Goal: Find specific page/section: Find specific page/section

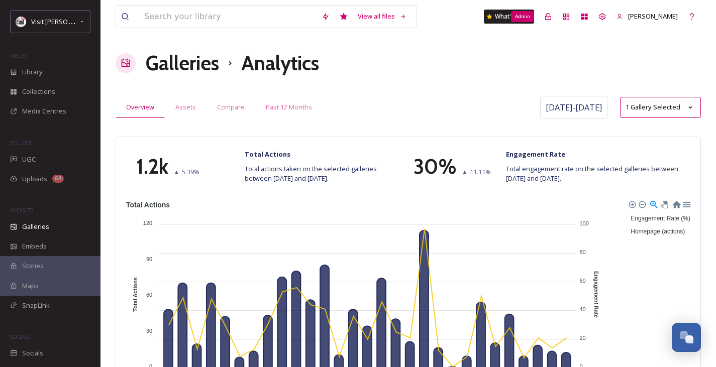
click at [546, 21] on div "Admin" at bounding box center [548, 17] width 18 height 18
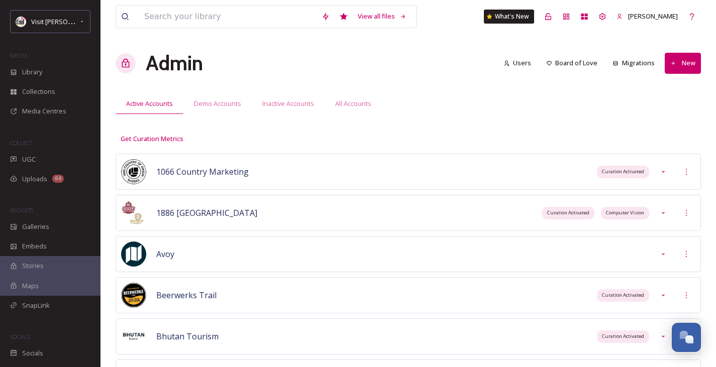
scroll to position [3201, 0]
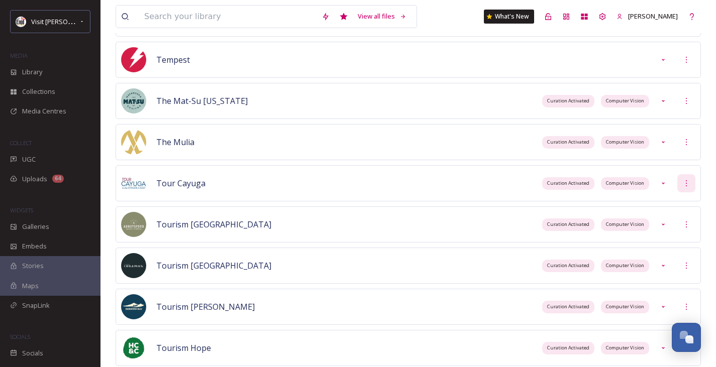
click at [683, 185] on icon at bounding box center [686, 183] width 8 height 8
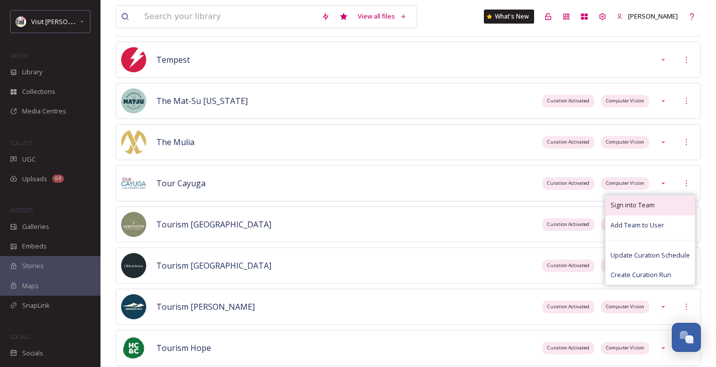
click at [652, 200] on span "Sign into Team" at bounding box center [632, 205] width 44 height 10
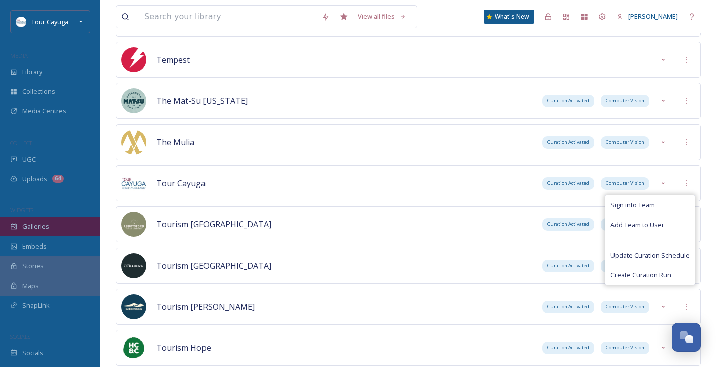
click at [43, 222] on span "Galleries" at bounding box center [35, 227] width 27 height 10
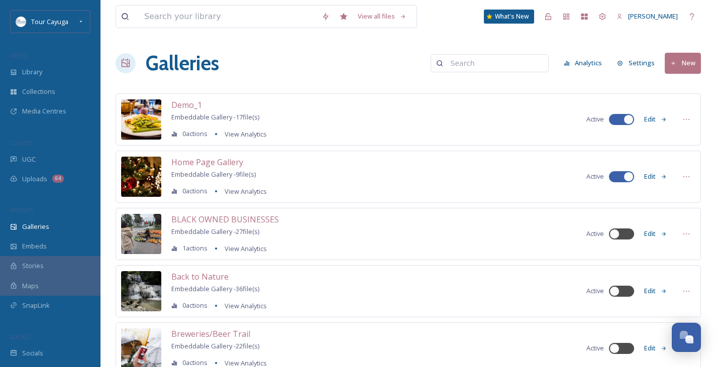
click at [491, 69] on input at bounding box center [493, 63] width 97 height 20
type input "home"
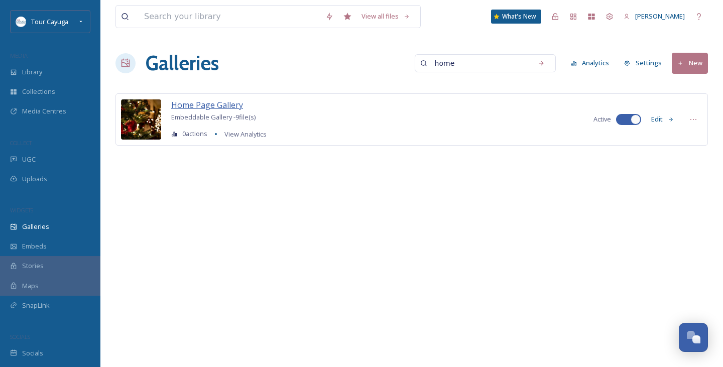
click at [211, 104] on span "Home Page Gallery" at bounding box center [207, 104] width 72 height 11
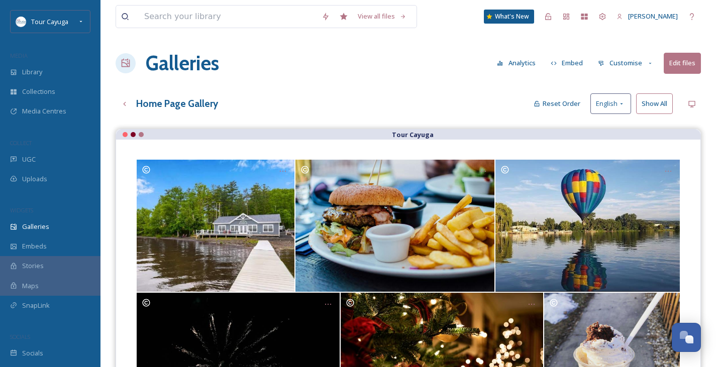
click at [546, 106] on button "Reset Order" at bounding box center [556, 104] width 57 height 20
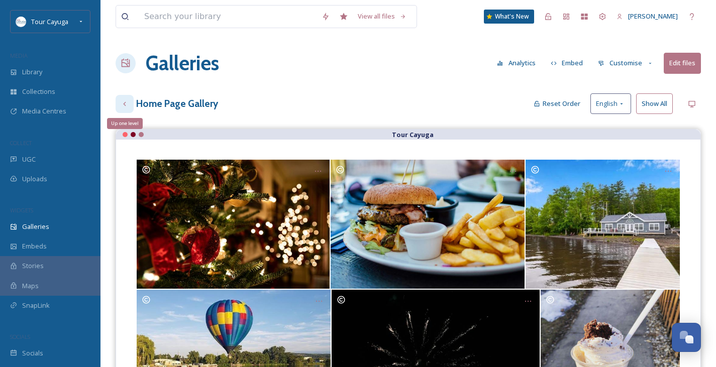
click at [123, 101] on icon at bounding box center [125, 104] width 8 height 8
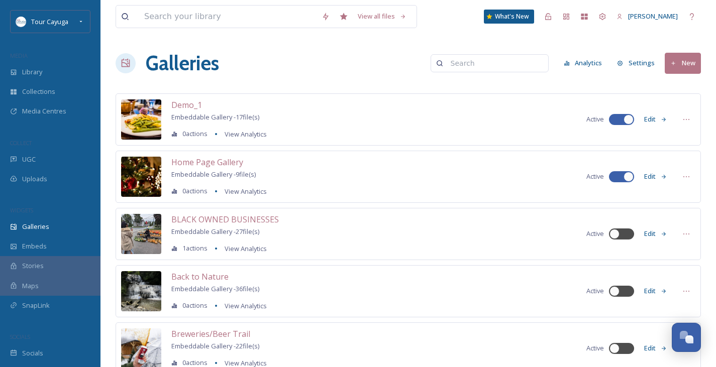
click at [521, 59] on input at bounding box center [493, 63] width 97 height 20
type input "spring"
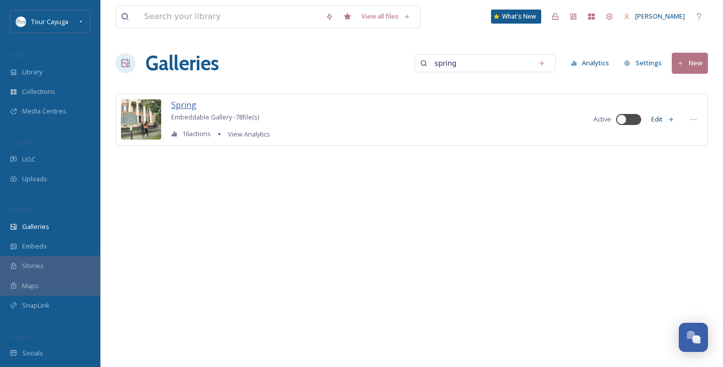
click at [184, 106] on span "Spring" at bounding box center [183, 104] width 25 height 11
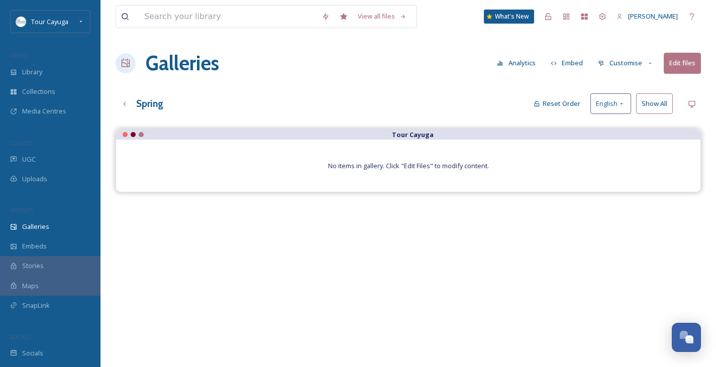
click at [565, 105] on button "Reset Order" at bounding box center [556, 104] width 57 height 20
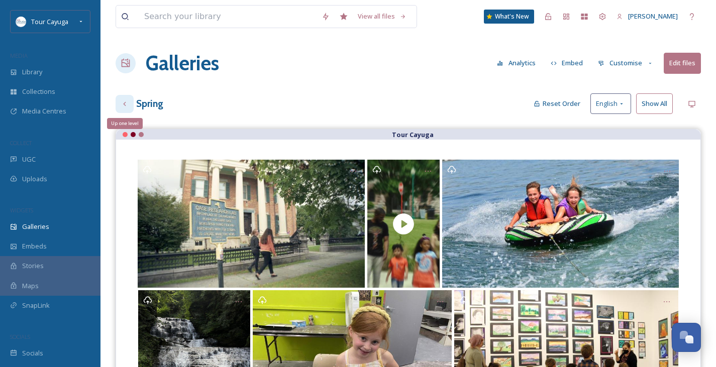
click at [126, 105] on icon at bounding box center [125, 104] width 8 height 8
